Goal: Find specific page/section: Find specific page/section

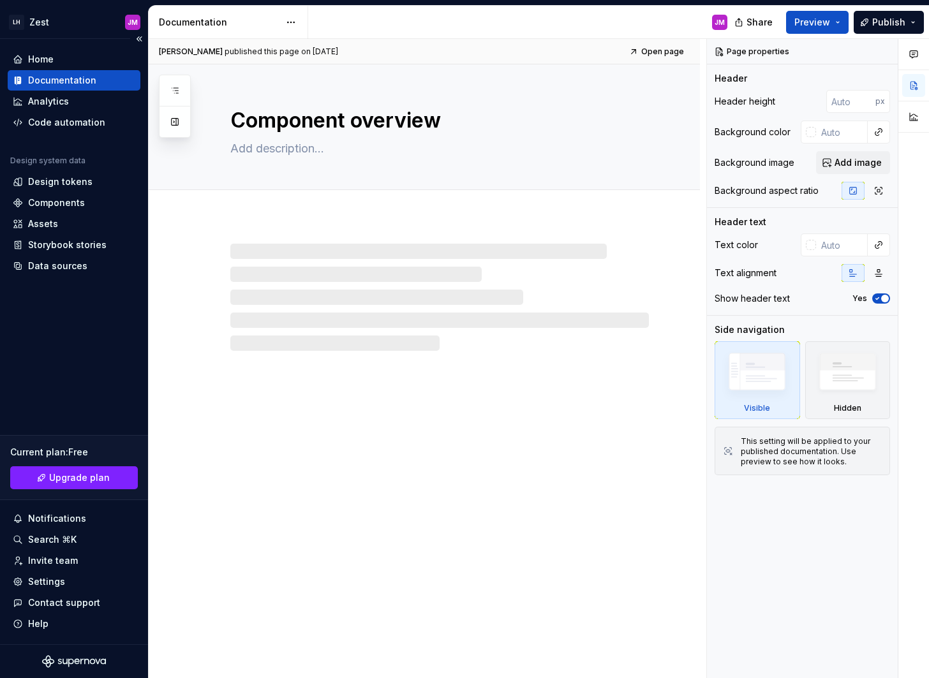
type textarea "*"
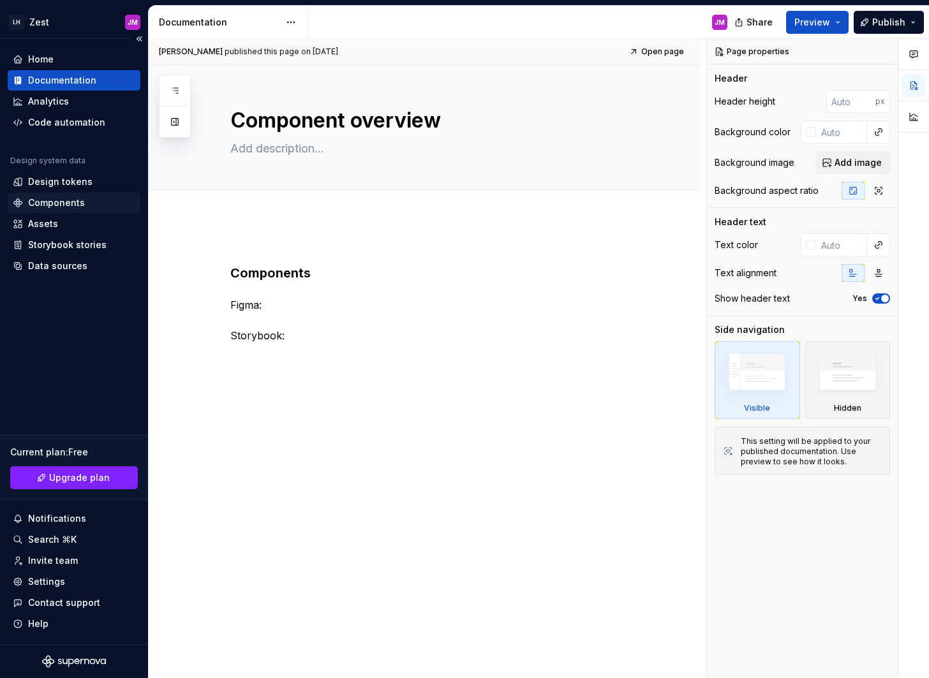
click at [82, 211] on div "Components" at bounding box center [74, 203] width 133 height 20
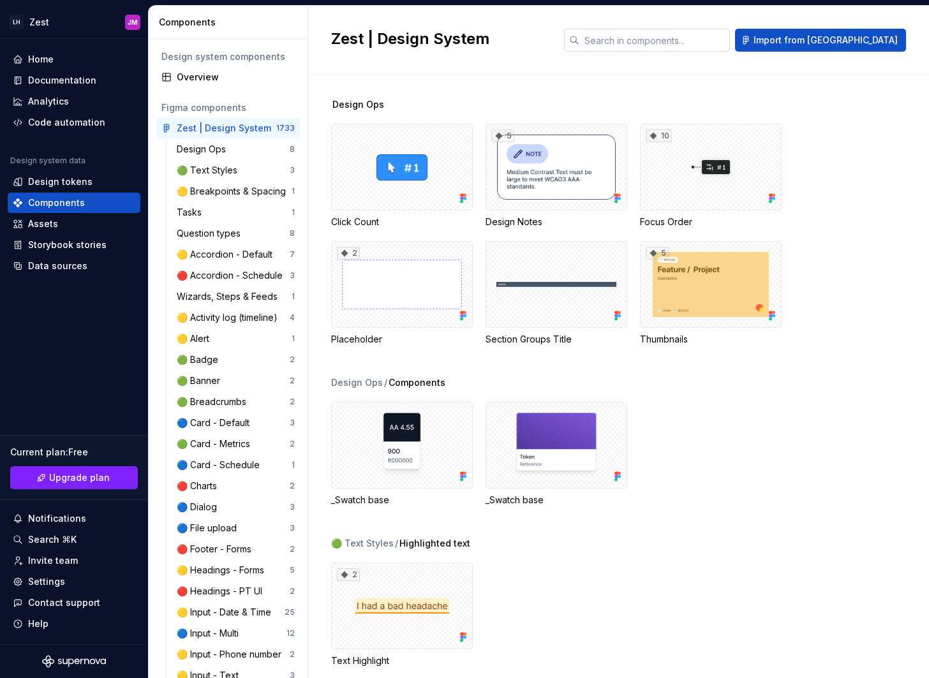
click at [703, 33] on input "text" at bounding box center [654, 40] width 151 height 23
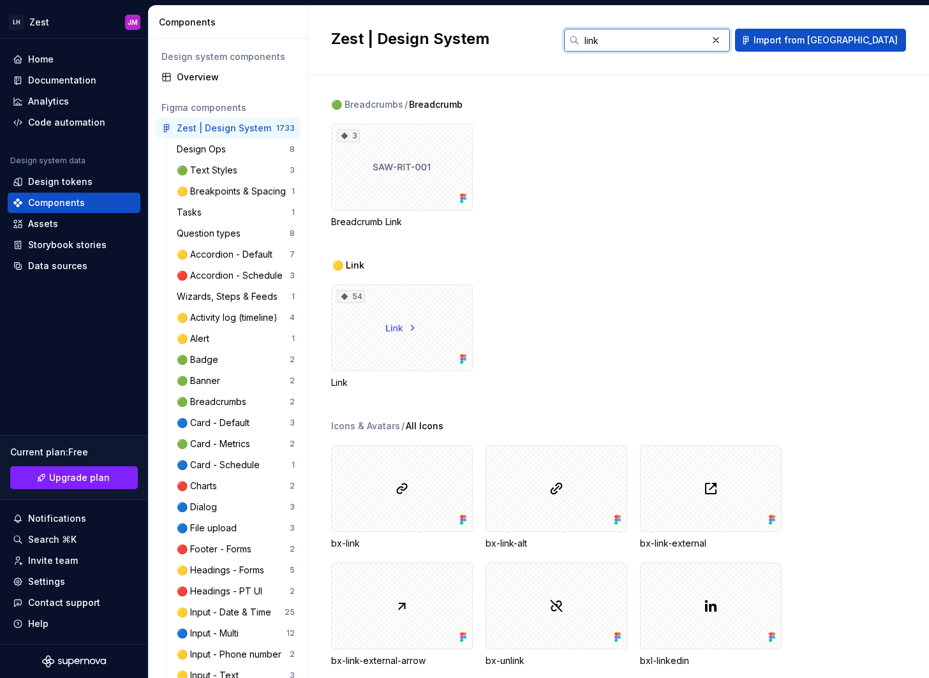
type input "link"
click at [624, 325] on div "54 Link" at bounding box center [630, 336] width 598 height 105
click at [75, 54] on div "Home" at bounding box center [74, 59] width 122 height 13
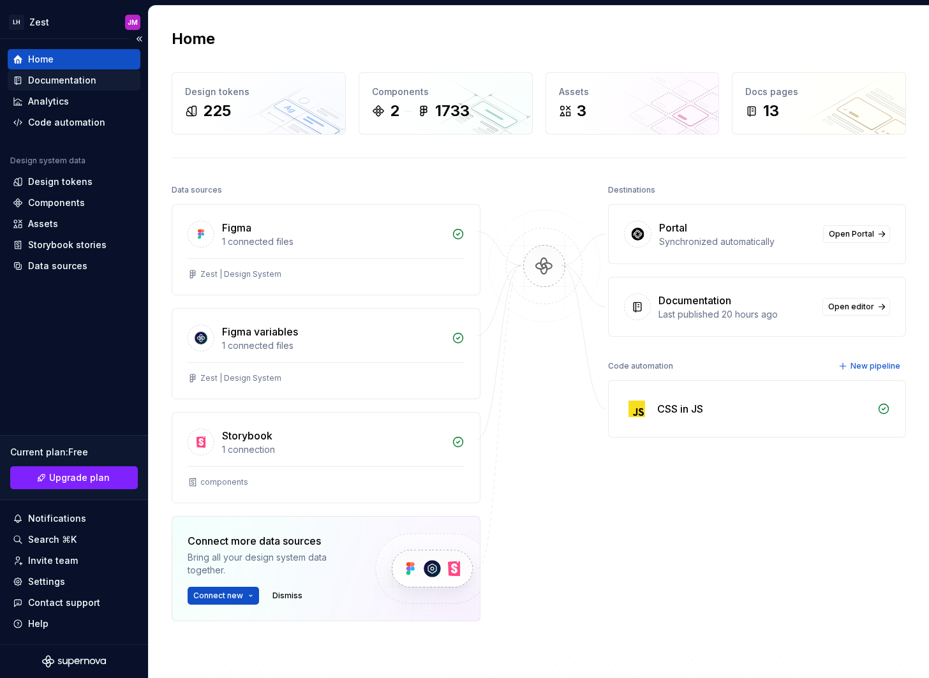
click at [70, 85] on div "Documentation" at bounding box center [62, 80] width 68 height 13
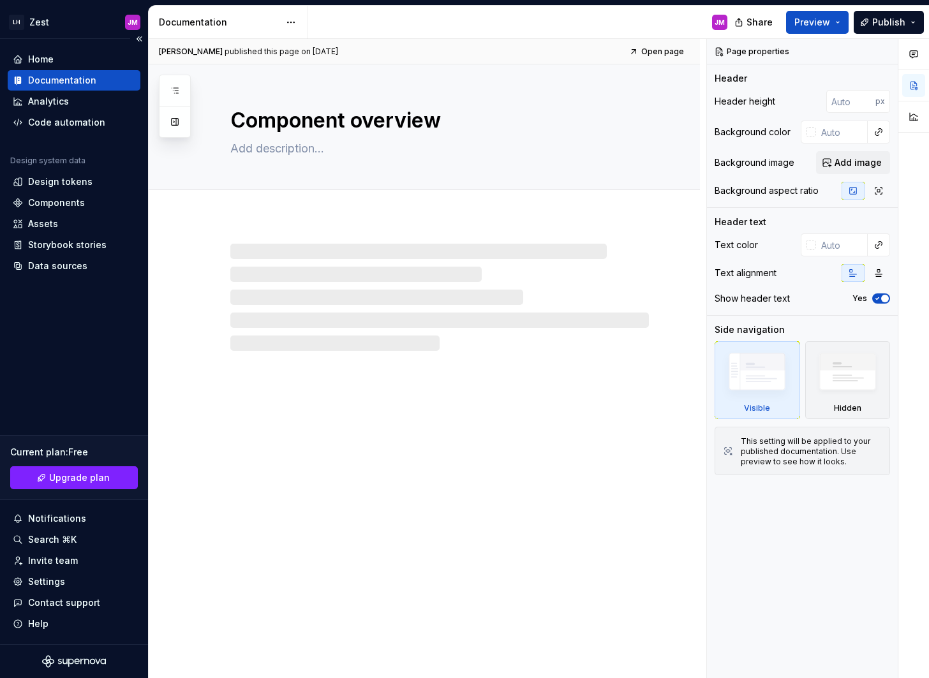
type textarea "*"
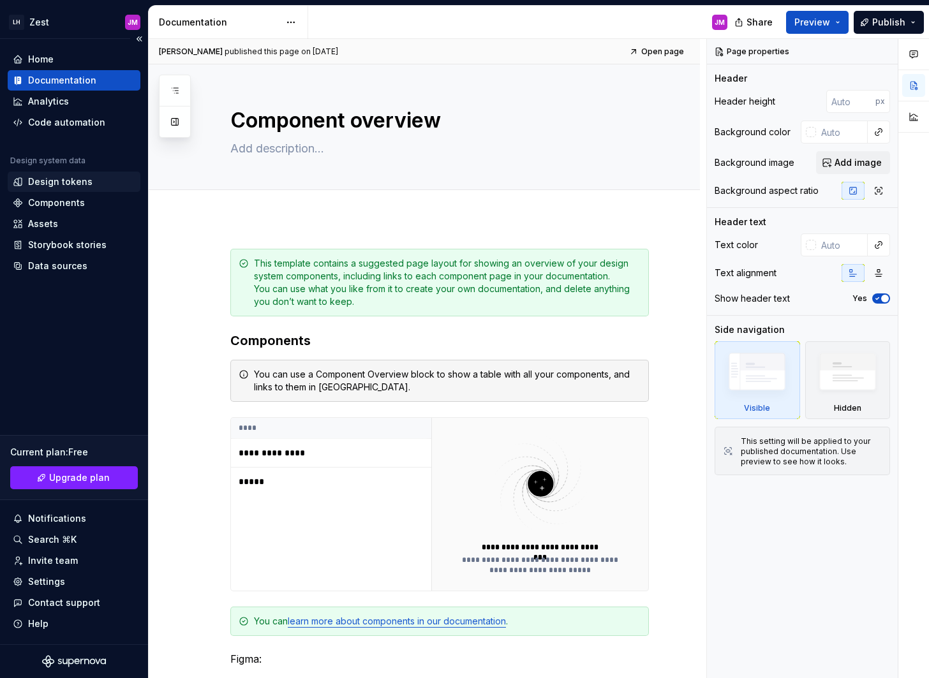
click at [48, 185] on div "Design tokens" at bounding box center [60, 181] width 64 height 13
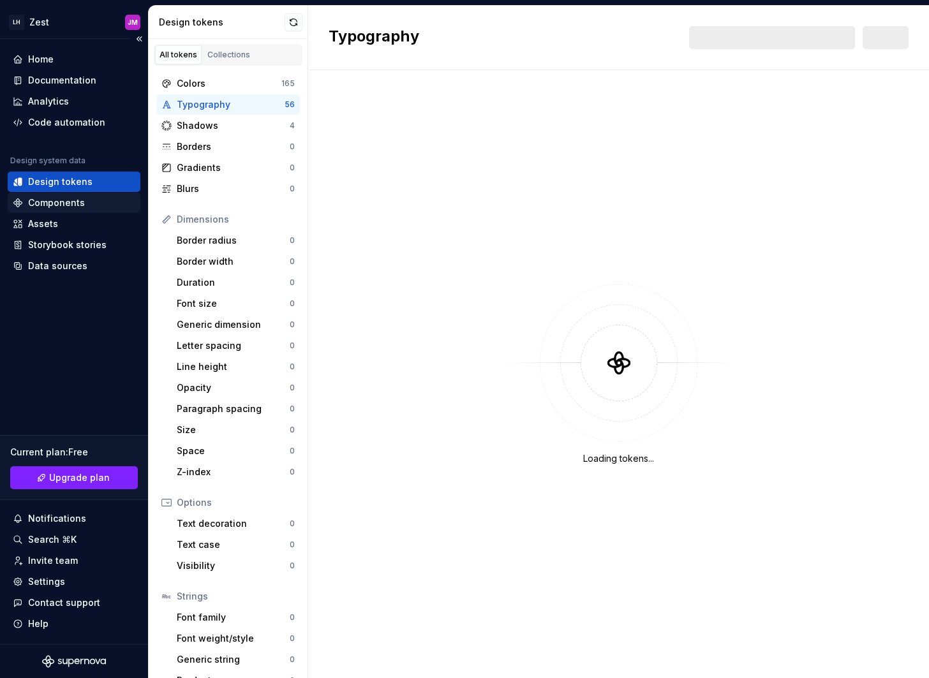
click at [48, 199] on div "Components" at bounding box center [56, 202] width 57 height 13
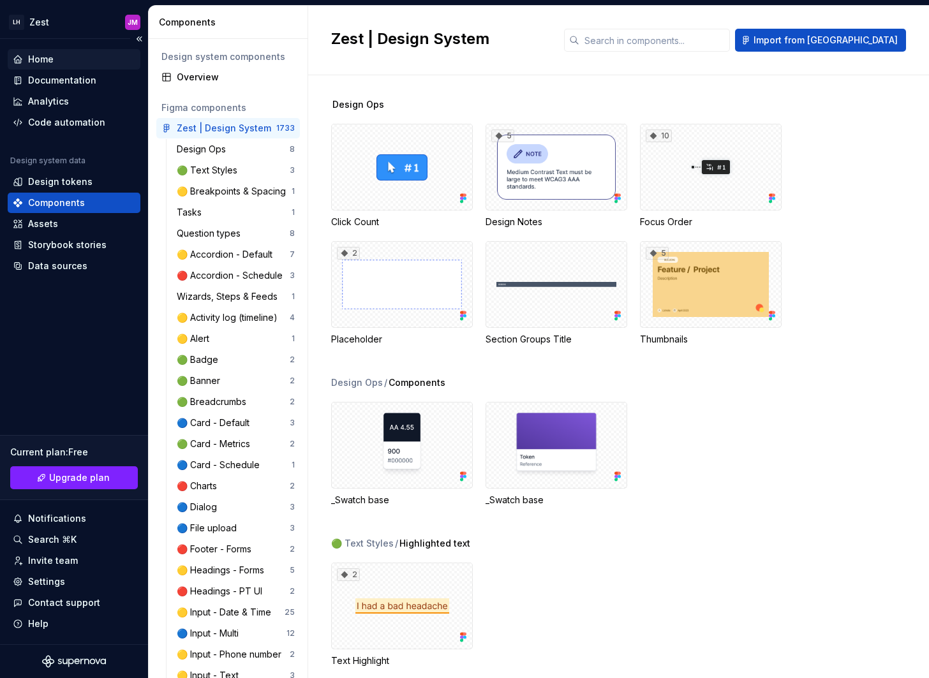
click at [103, 54] on div "Home" at bounding box center [74, 59] width 122 height 13
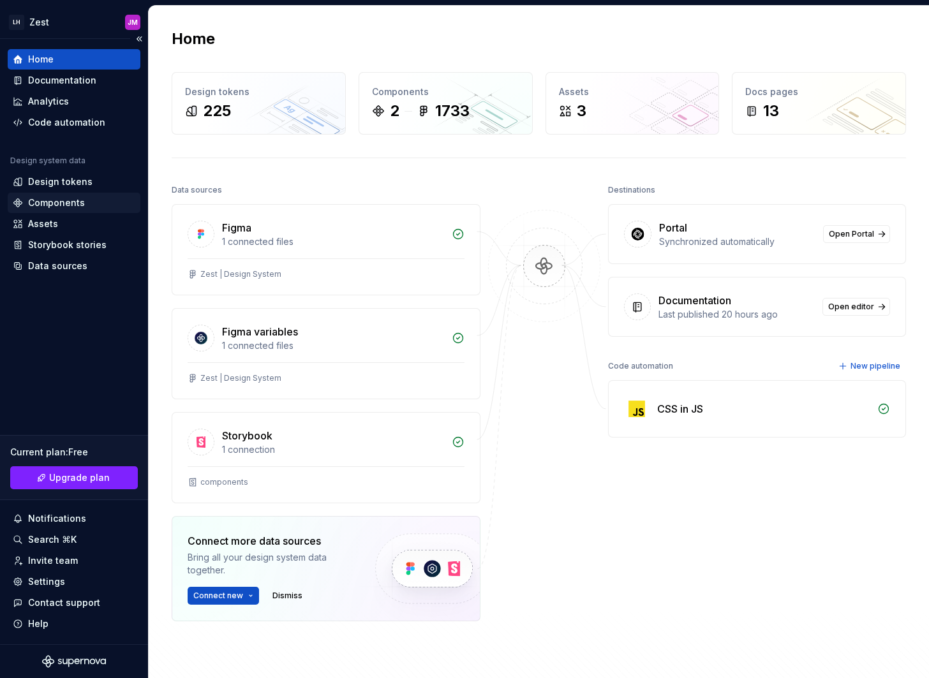
click at [78, 203] on div "Components" at bounding box center [56, 202] width 57 height 13
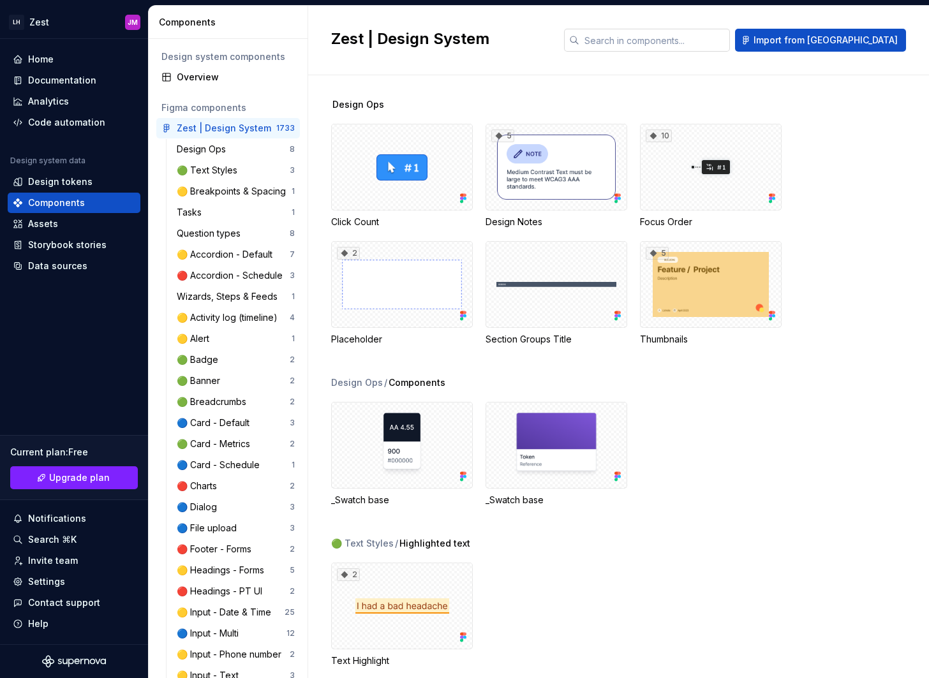
click at [707, 40] on input "text" at bounding box center [654, 40] width 151 height 23
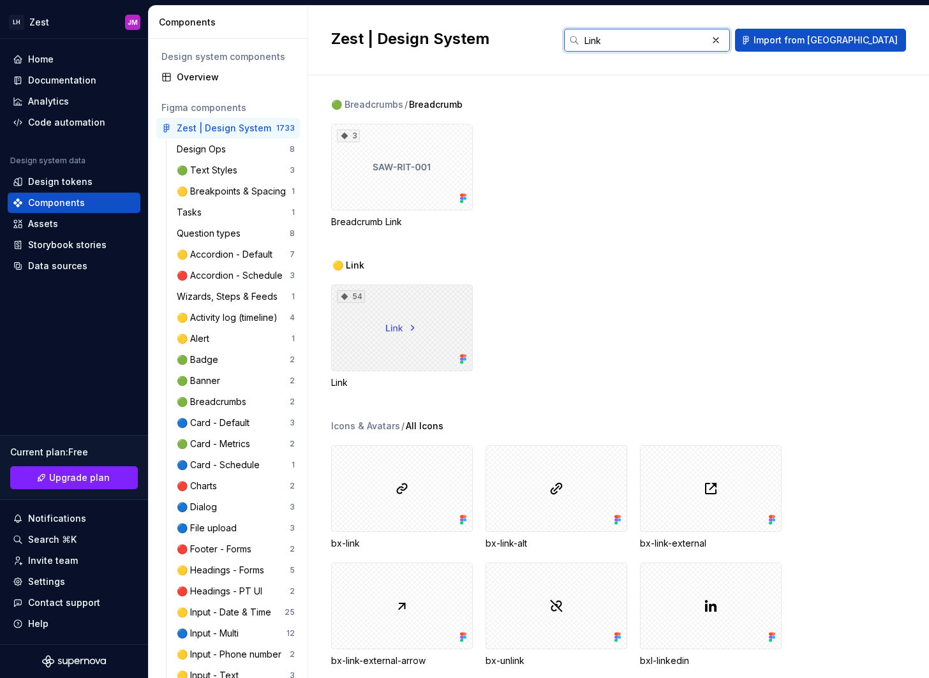
type input "Link"
click at [395, 315] on div "54" at bounding box center [402, 327] width 142 height 87
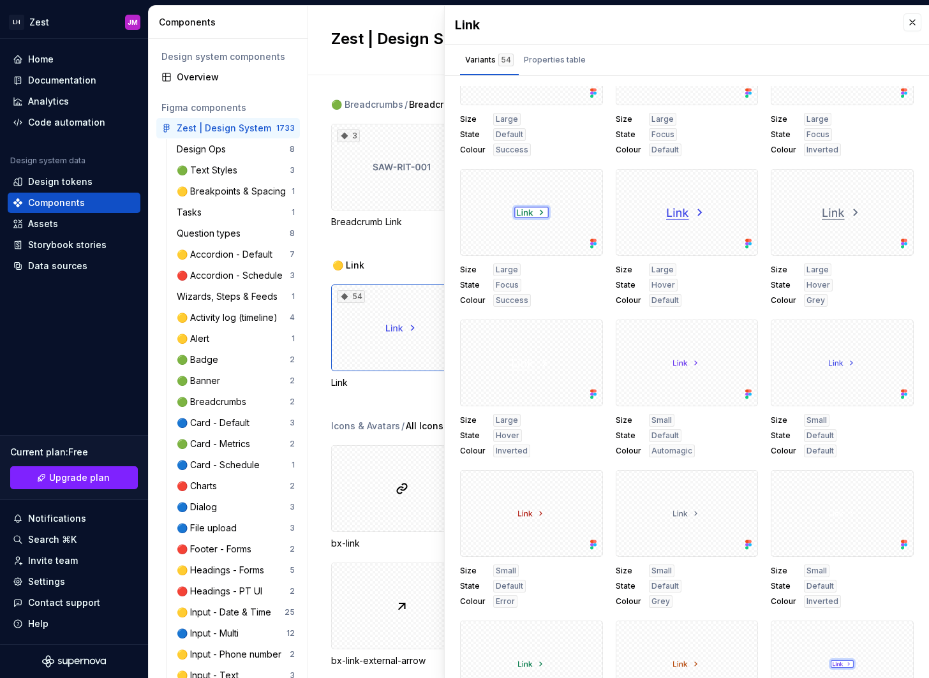
scroll to position [2109, 0]
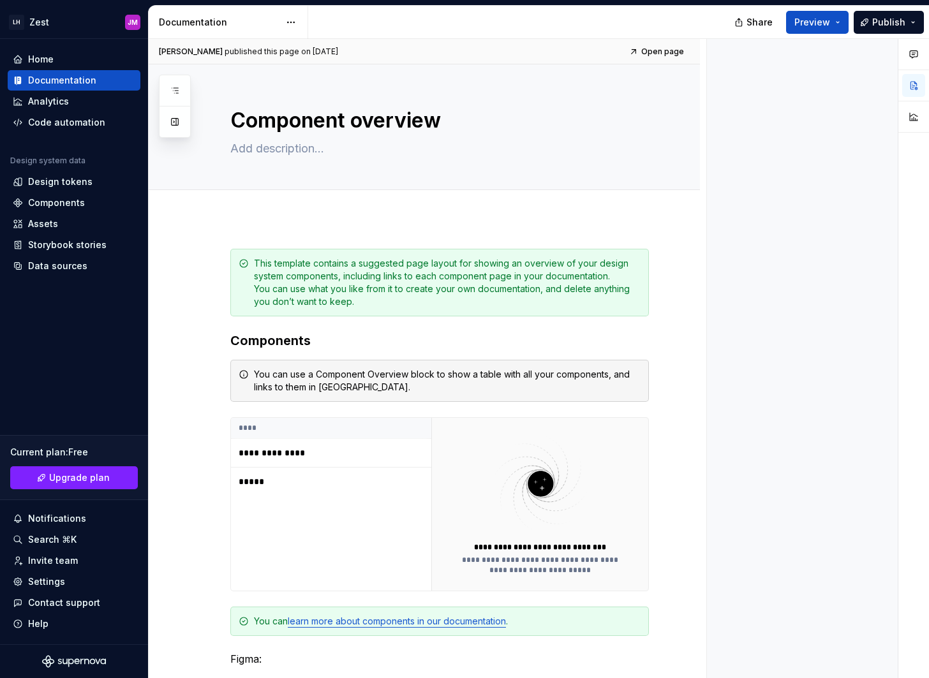
type textarea "*"
